Goal: Task Accomplishment & Management: Complete application form

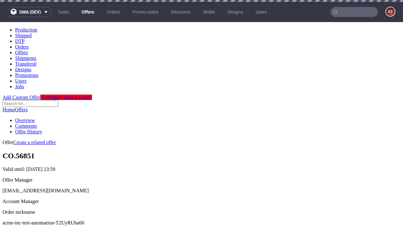
scroll to position [2, 0]
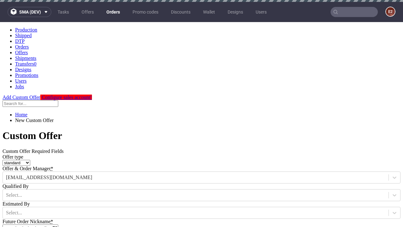
type input "acme-inc-test-automation-T2UyRUba60"
type input "[DATE]"
type input "[EMAIL_ADDRESS][DOMAIN_NAME]"
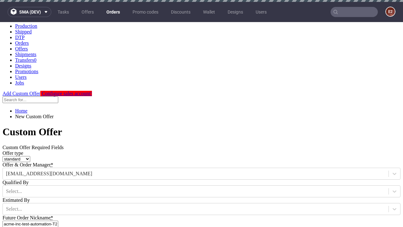
select select "gb"
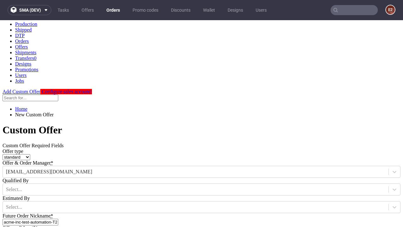
type input "[EMAIL_ADDRESS][DOMAIN_NAME]"
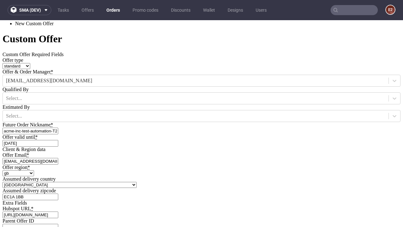
type input "[URL][DOMAIN_NAME]"
type input "Please wait..."
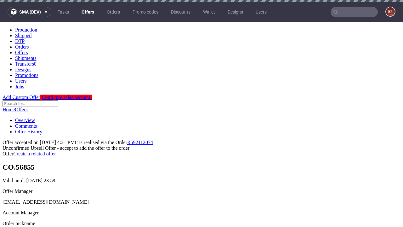
scroll to position [2, 0]
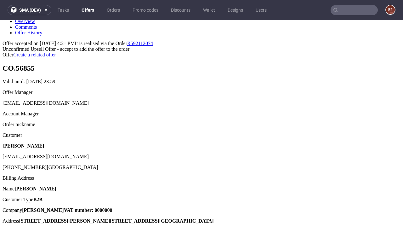
type input "In progress..."
